Goal: Transaction & Acquisition: Purchase product/service

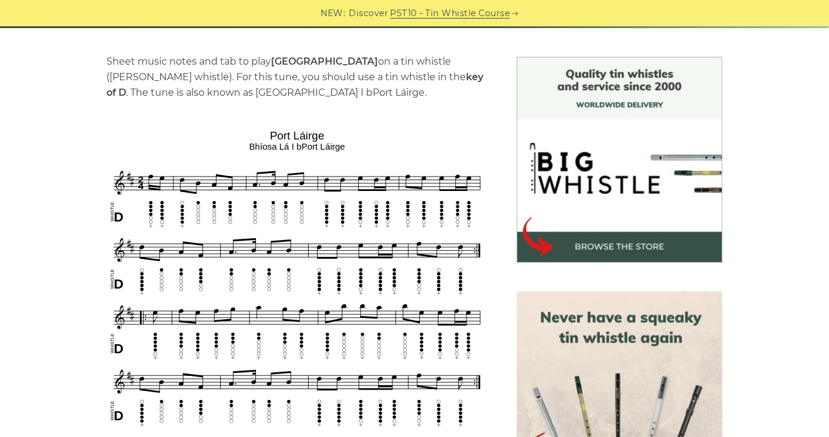
scroll to position [359, 0]
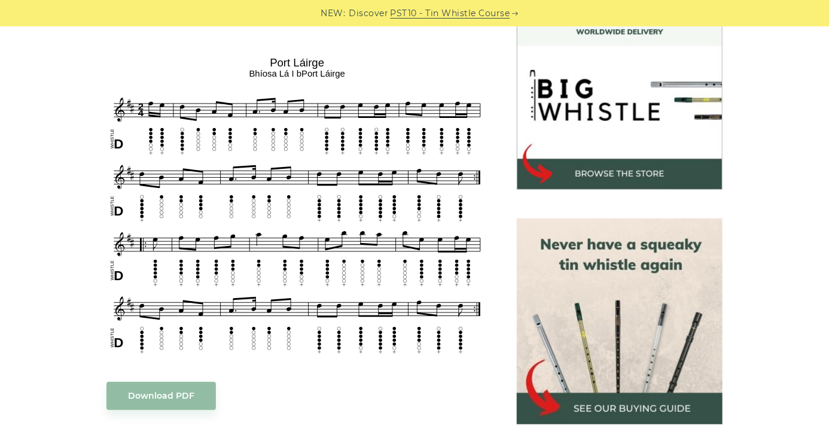
click at [639, 389] on img at bounding box center [620, 321] width 206 height 206
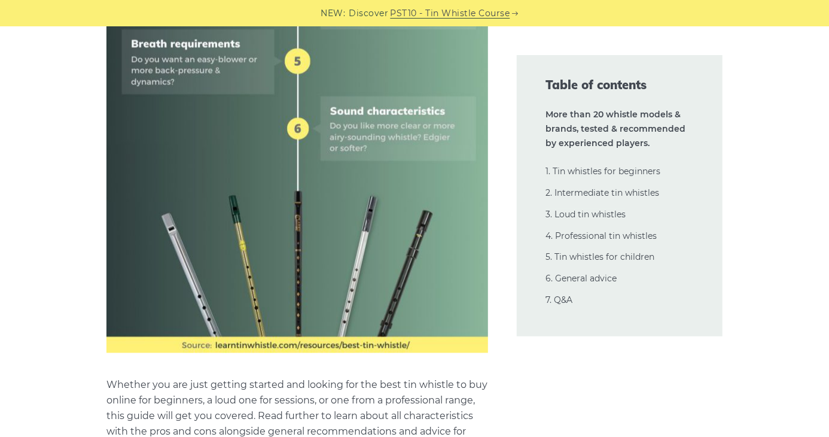
scroll to position [957, 0]
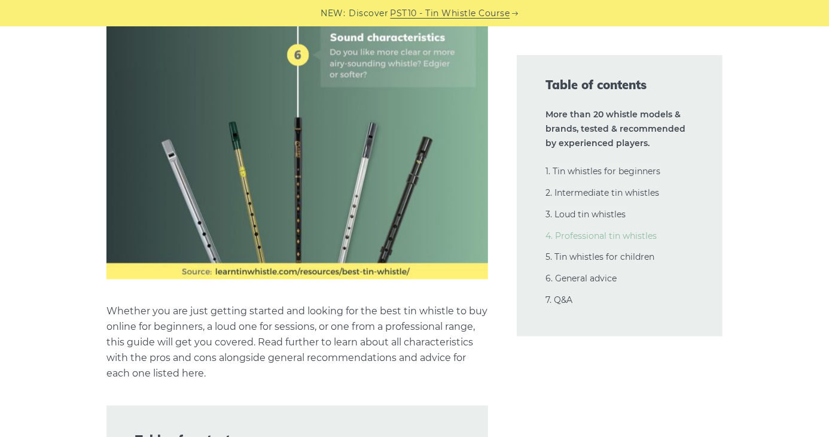
click at [590, 234] on link "4. Professional tin whistles" at bounding box center [600, 235] width 111 height 11
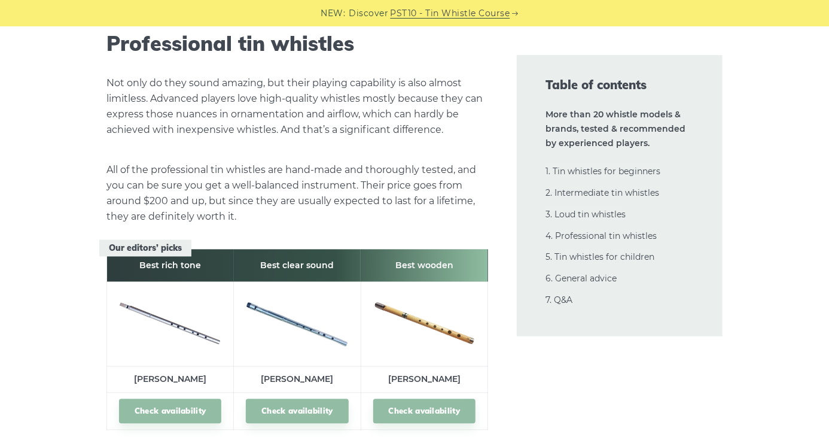
scroll to position [15481, 0]
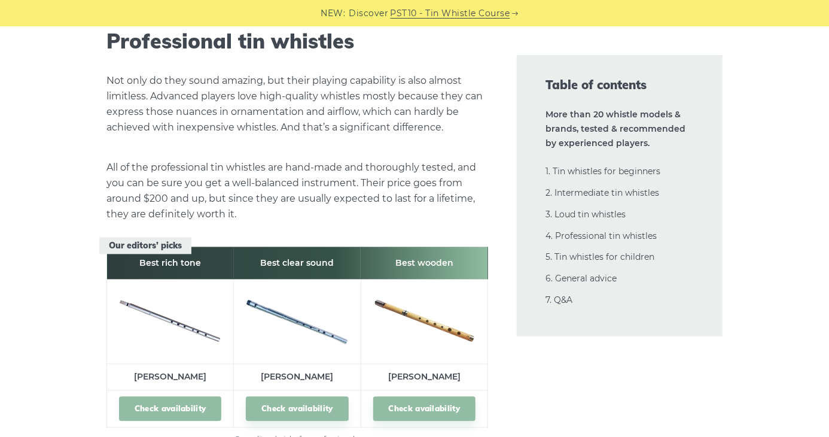
click at [202, 396] on link "Check availability" at bounding box center [170, 408] width 102 height 25
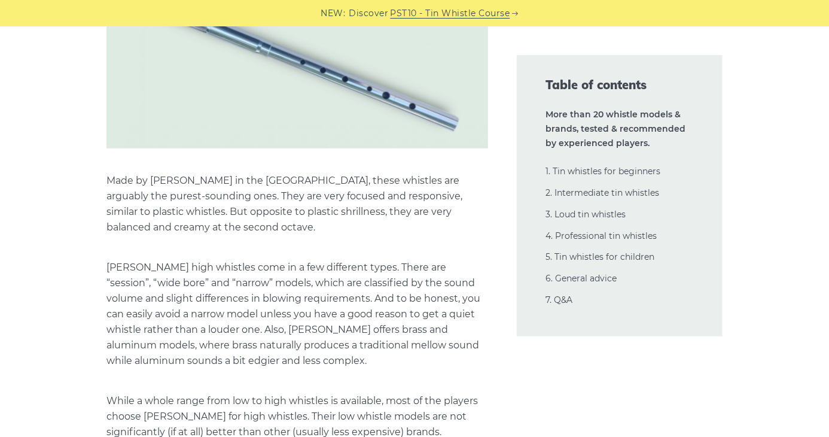
scroll to position [16797, 0]
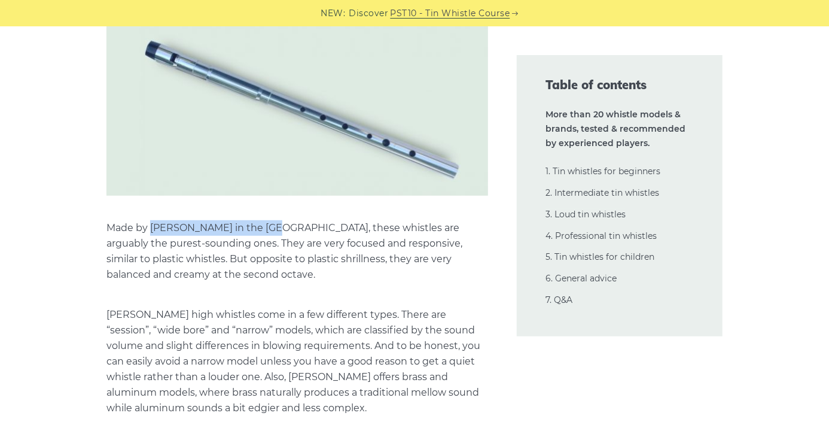
drag, startPoint x: 149, startPoint y: 120, endPoint x: 270, endPoint y: 123, distance: 120.2
click at [270, 220] on p "Made by Michael Burke in the USA, these whistles are arguably the purest-soundi…" at bounding box center [297, 251] width 382 height 62
copy p "Michael Burke in the USA"
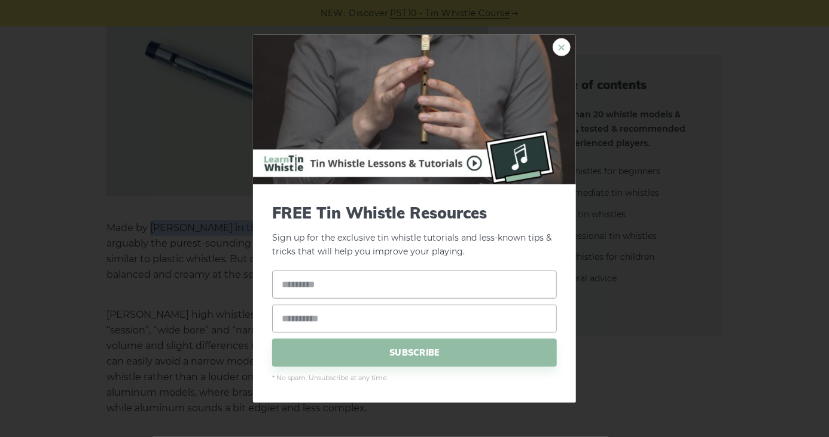
click at [562, 41] on link "×" at bounding box center [562, 47] width 18 height 18
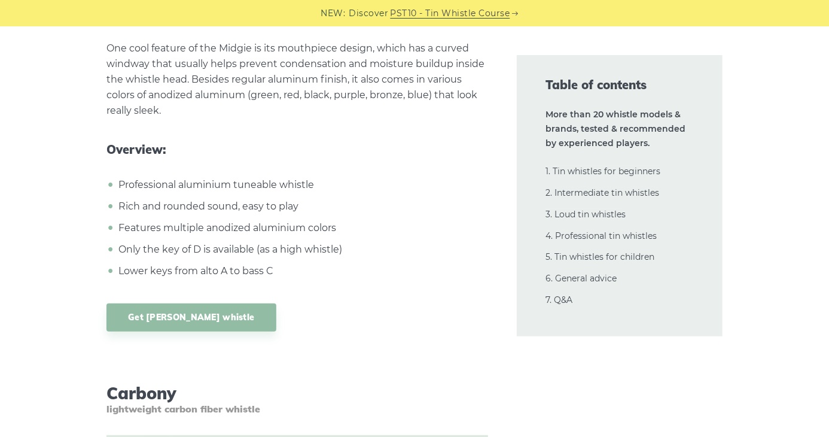
scroll to position [18770, 0]
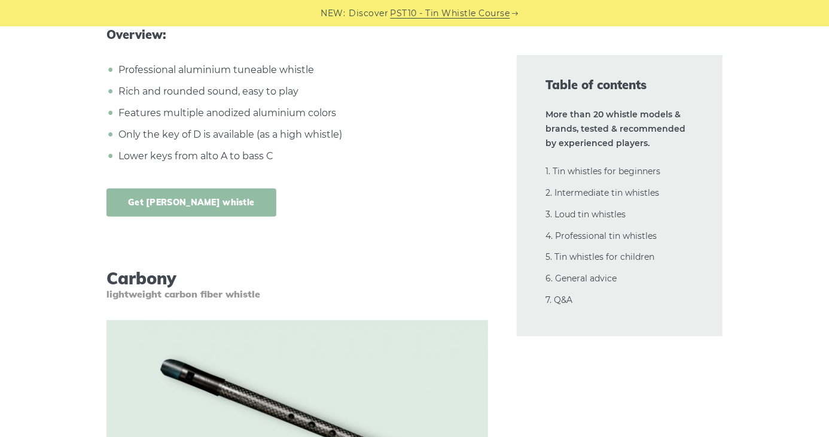
click at [206, 188] on link "Get MK Midgie whistle" at bounding box center [191, 202] width 170 height 28
